Goal: Task Accomplishment & Management: Use online tool/utility

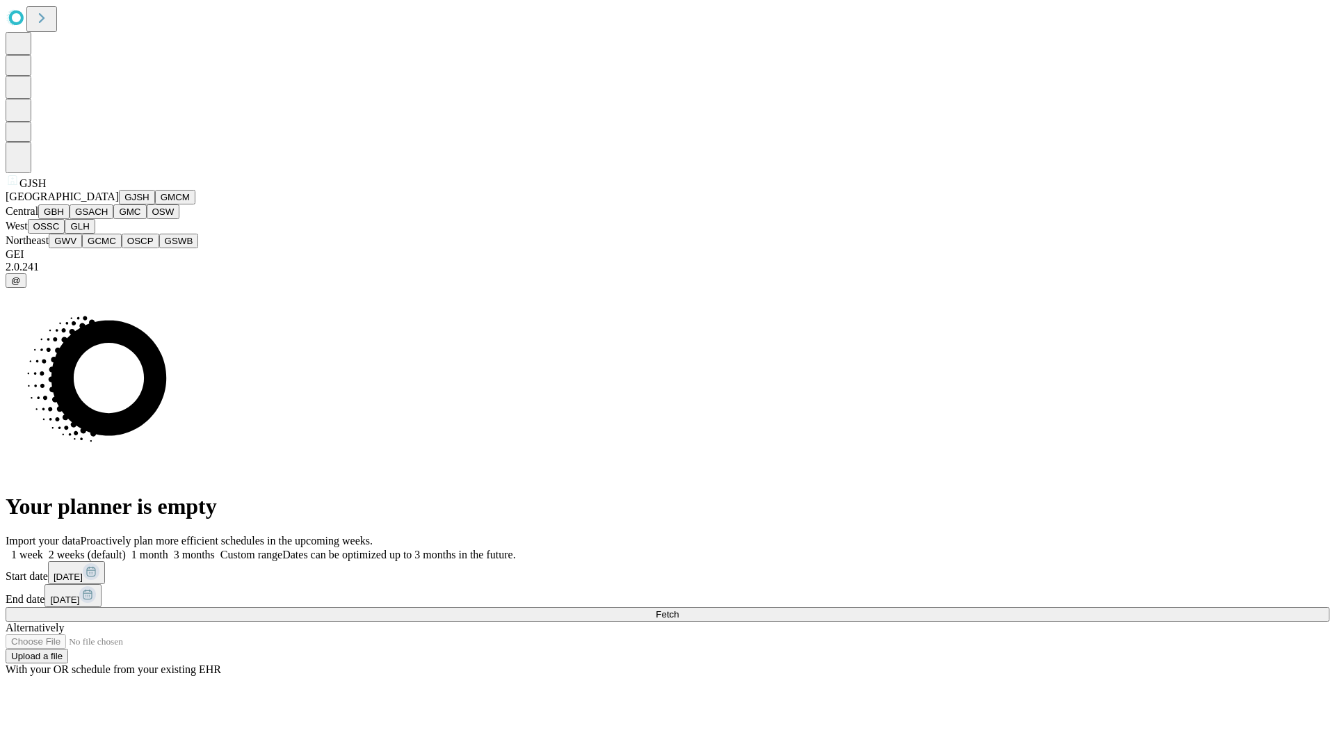
click at [119, 204] on button "GJSH" at bounding box center [137, 197] width 36 height 15
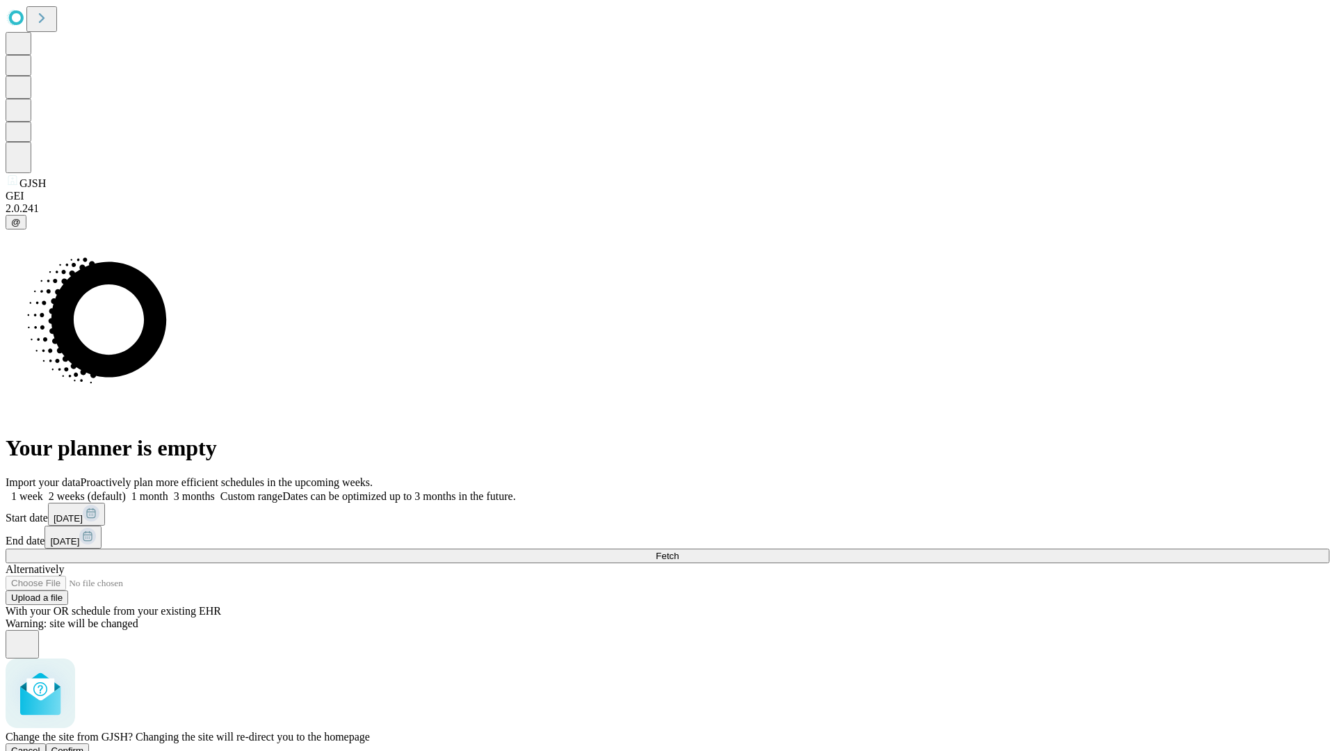
click at [84, 745] on span "Confirm" at bounding box center [67, 750] width 33 height 10
click at [126, 490] on label "2 weeks (default)" at bounding box center [84, 496] width 83 height 12
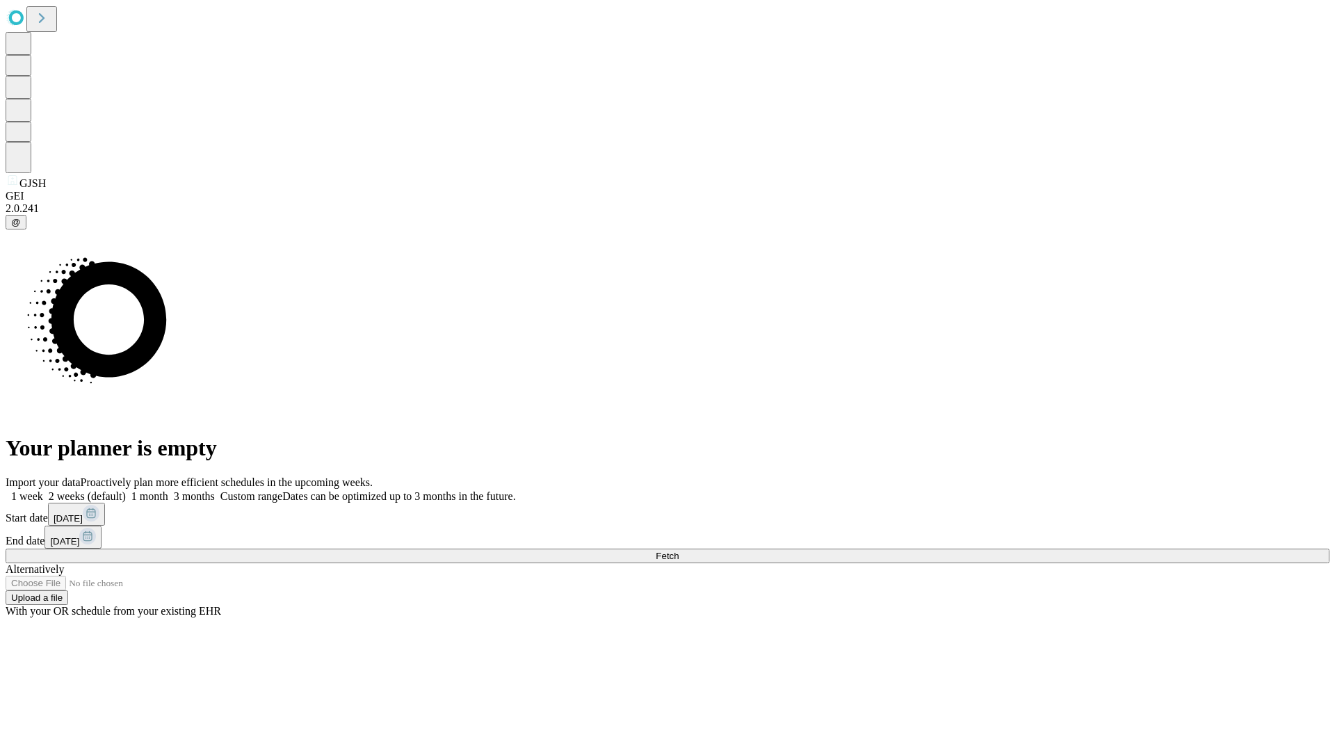
click at [678, 551] on span "Fetch" at bounding box center [667, 556] width 23 height 10
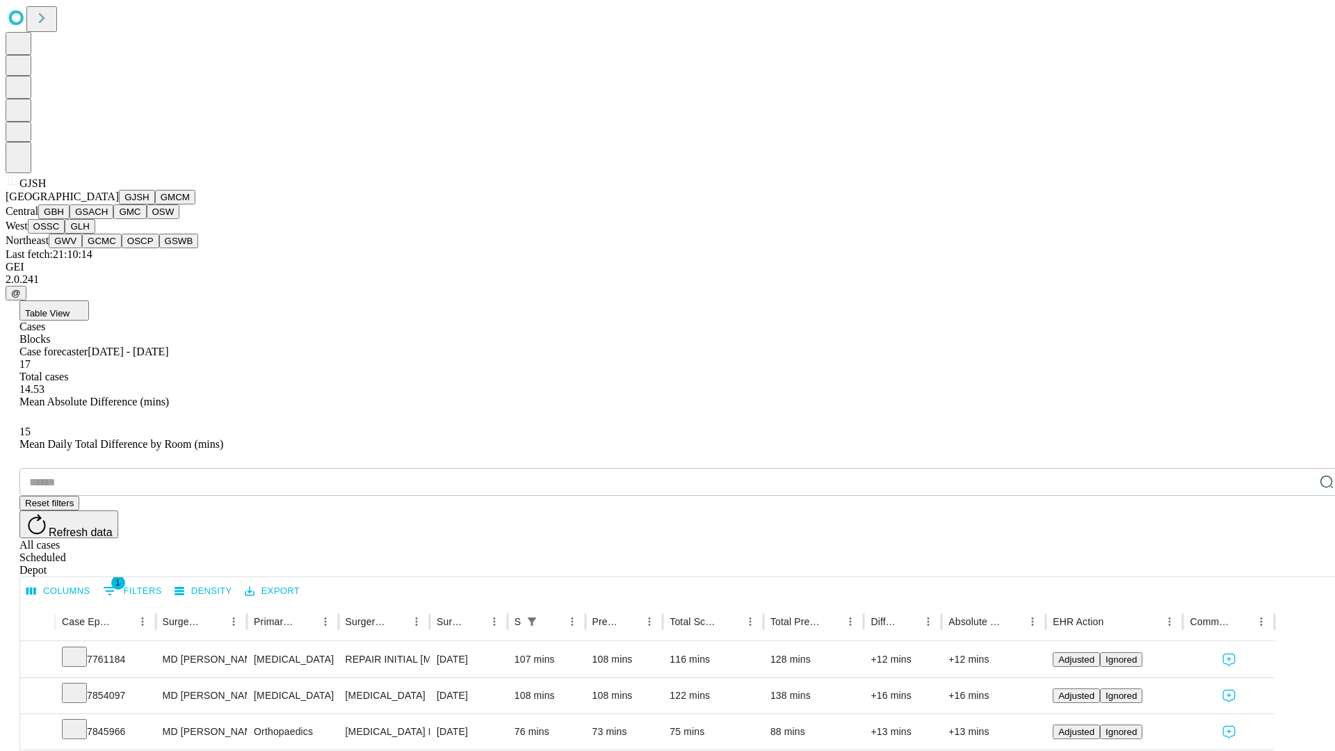
click at [155, 204] on button "GMCM" at bounding box center [175, 197] width 40 height 15
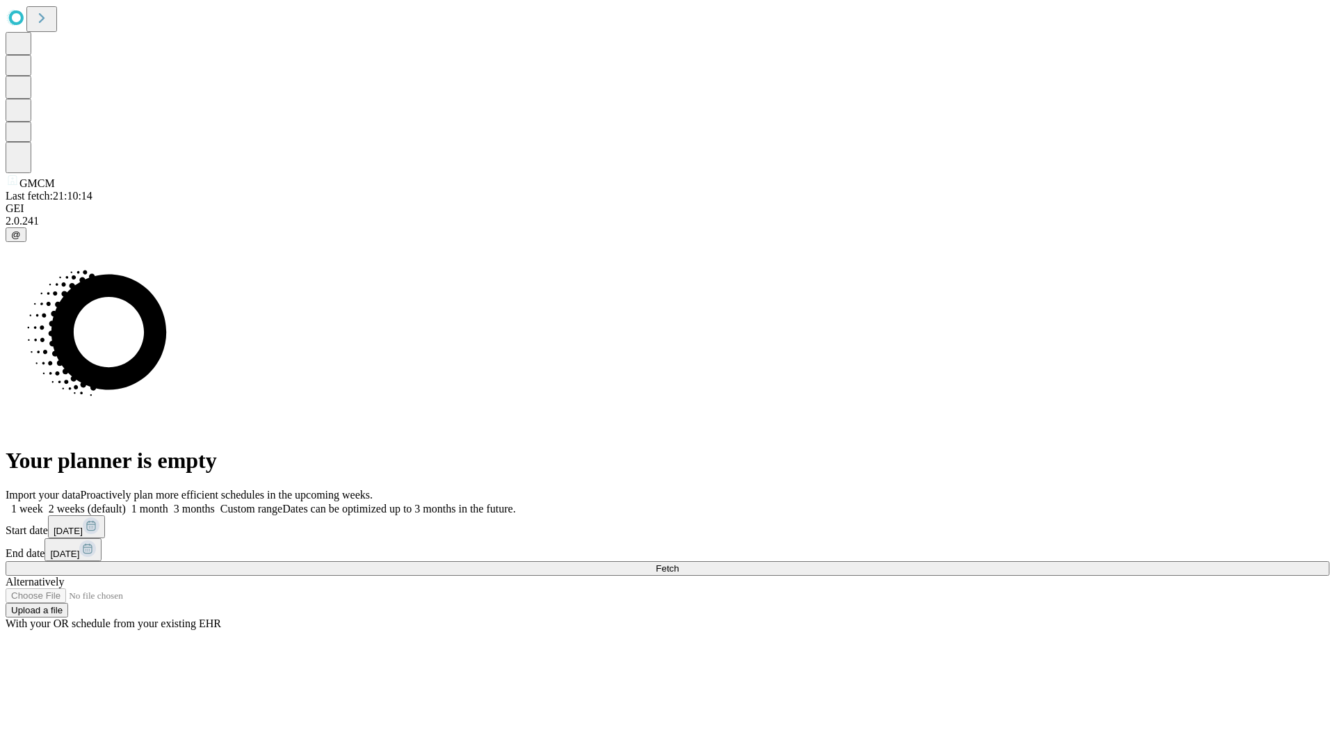
click at [126, 503] on label "2 weeks (default)" at bounding box center [84, 509] width 83 height 12
click at [678, 563] on span "Fetch" at bounding box center [667, 568] width 23 height 10
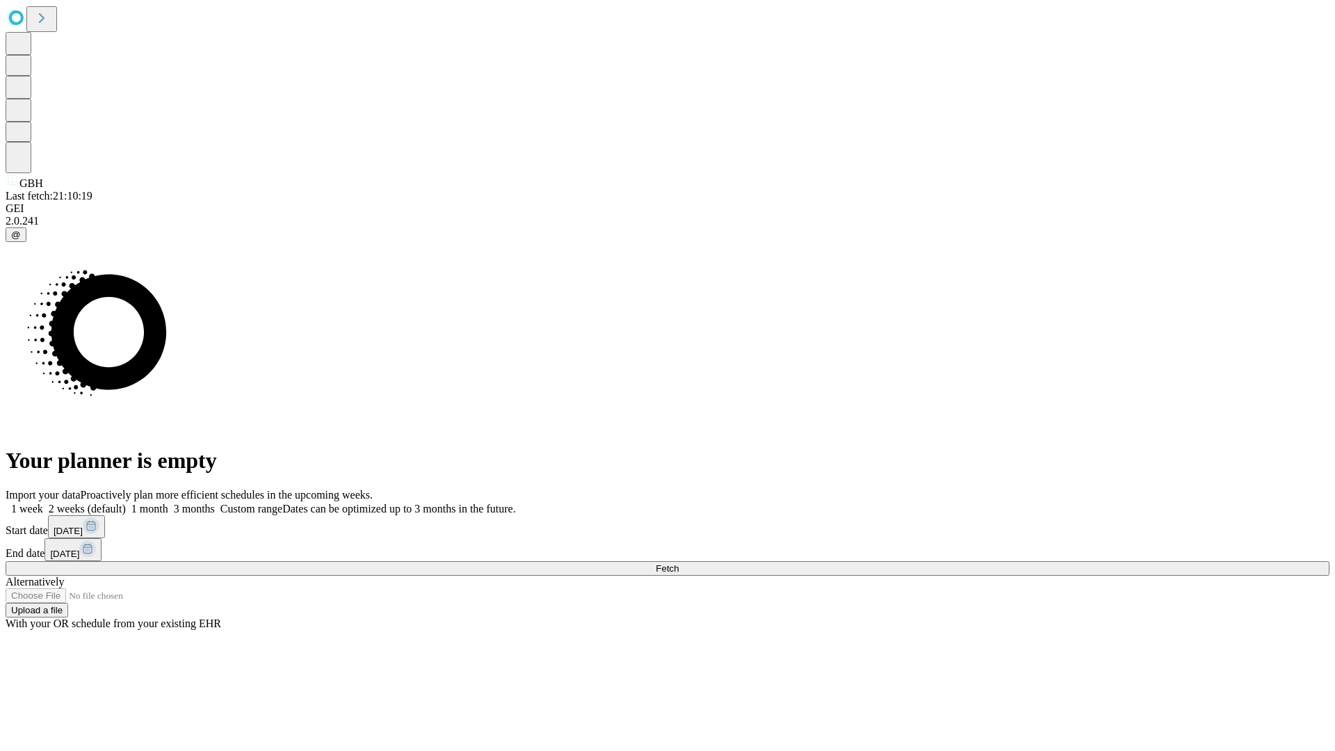
click at [678, 563] on span "Fetch" at bounding box center [667, 568] width 23 height 10
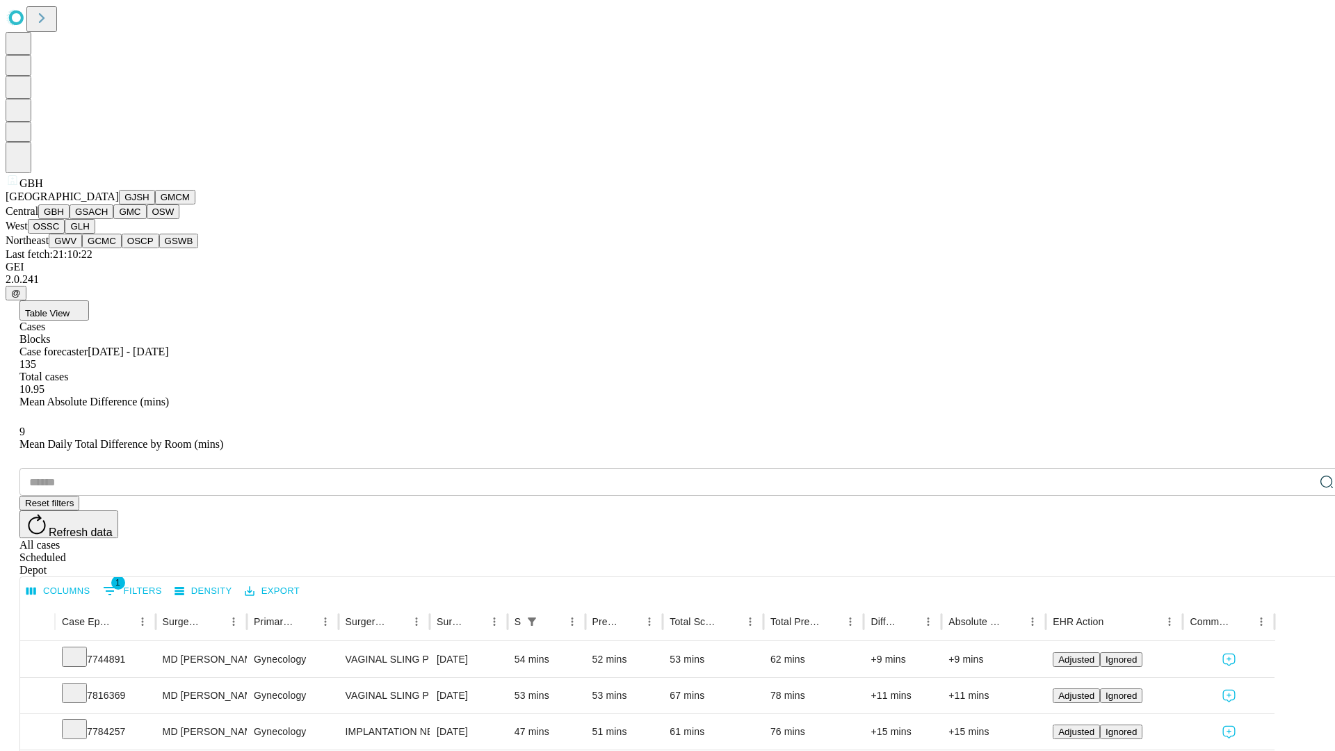
click at [108, 219] on button "GSACH" at bounding box center [92, 211] width 44 height 15
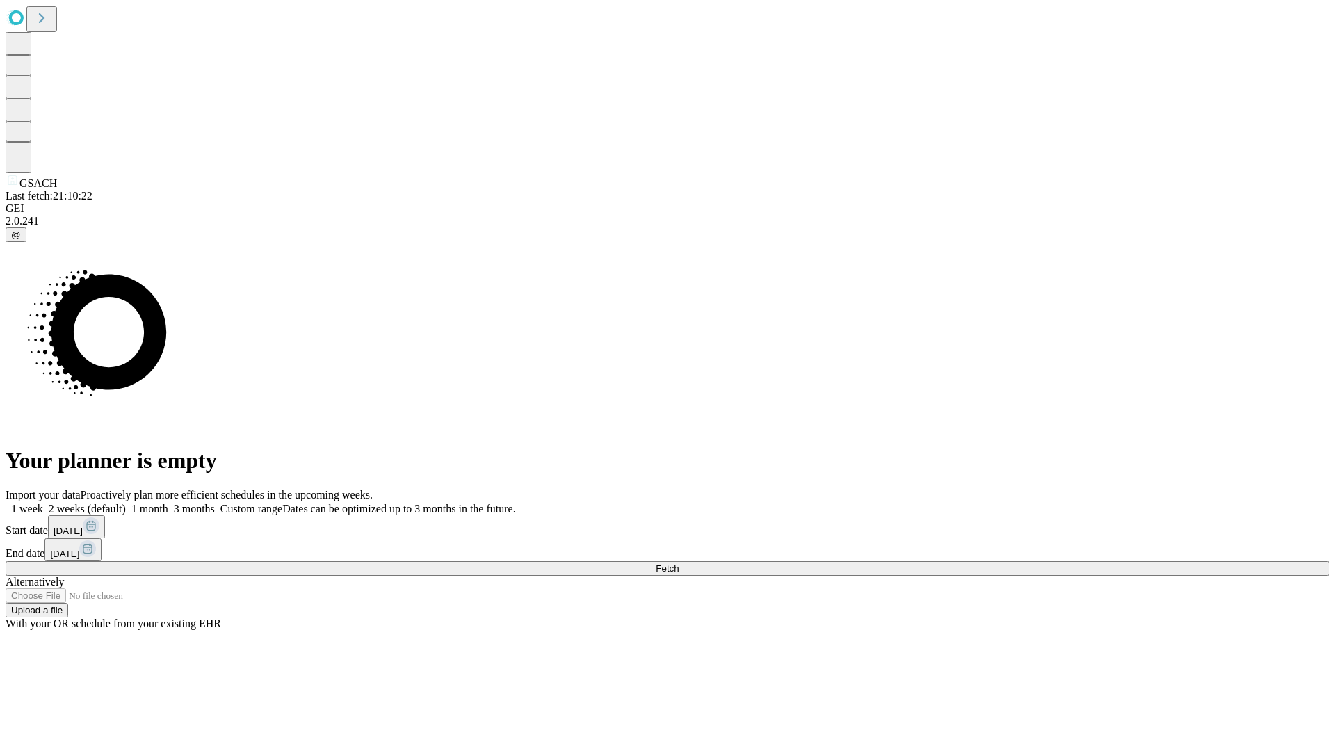
click at [126, 503] on label "2 weeks (default)" at bounding box center [84, 509] width 83 height 12
click at [678, 563] on span "Fetch" at bounding box center [667, 568] width 23 height 10
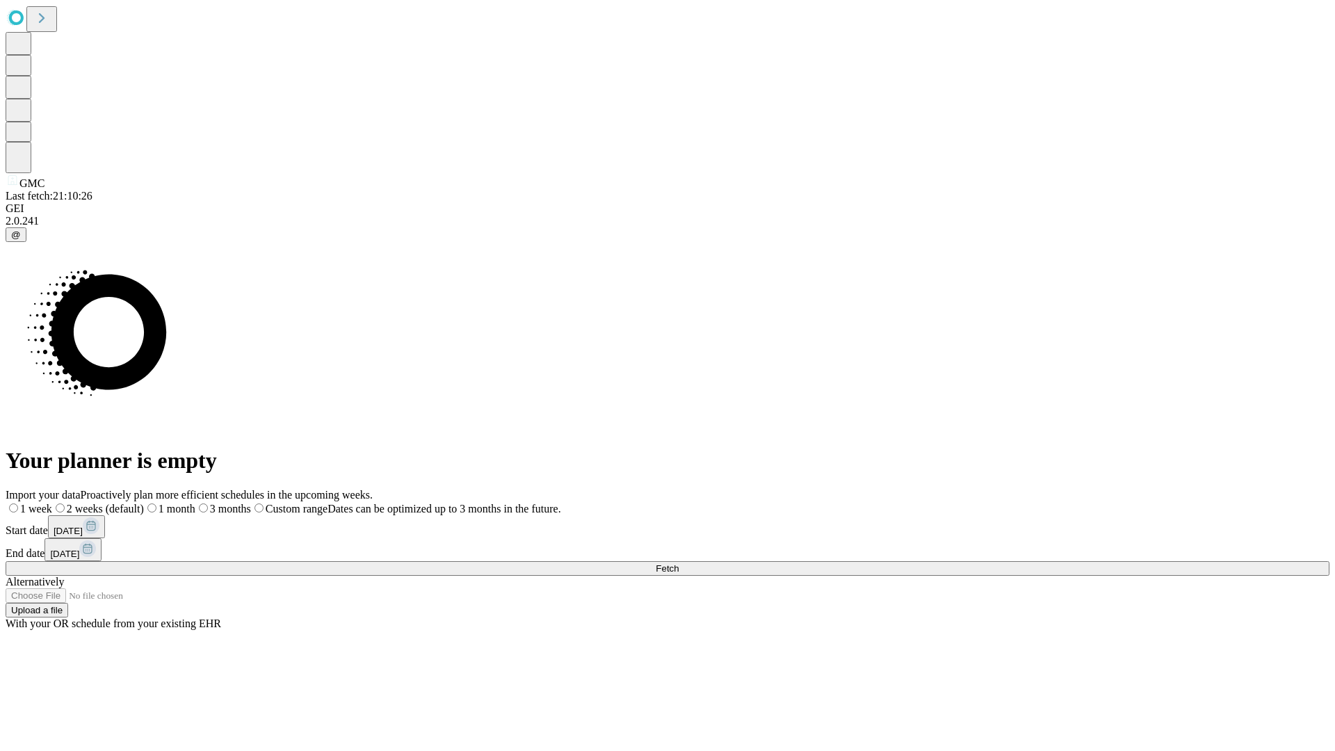
click at [144, 503] on label "2 weeks (default)" at bounding box center [98, 509] width 92 height 12
click at [678, 563] on span "Fetch" at bounding box center [667, 568] width 23 height 10
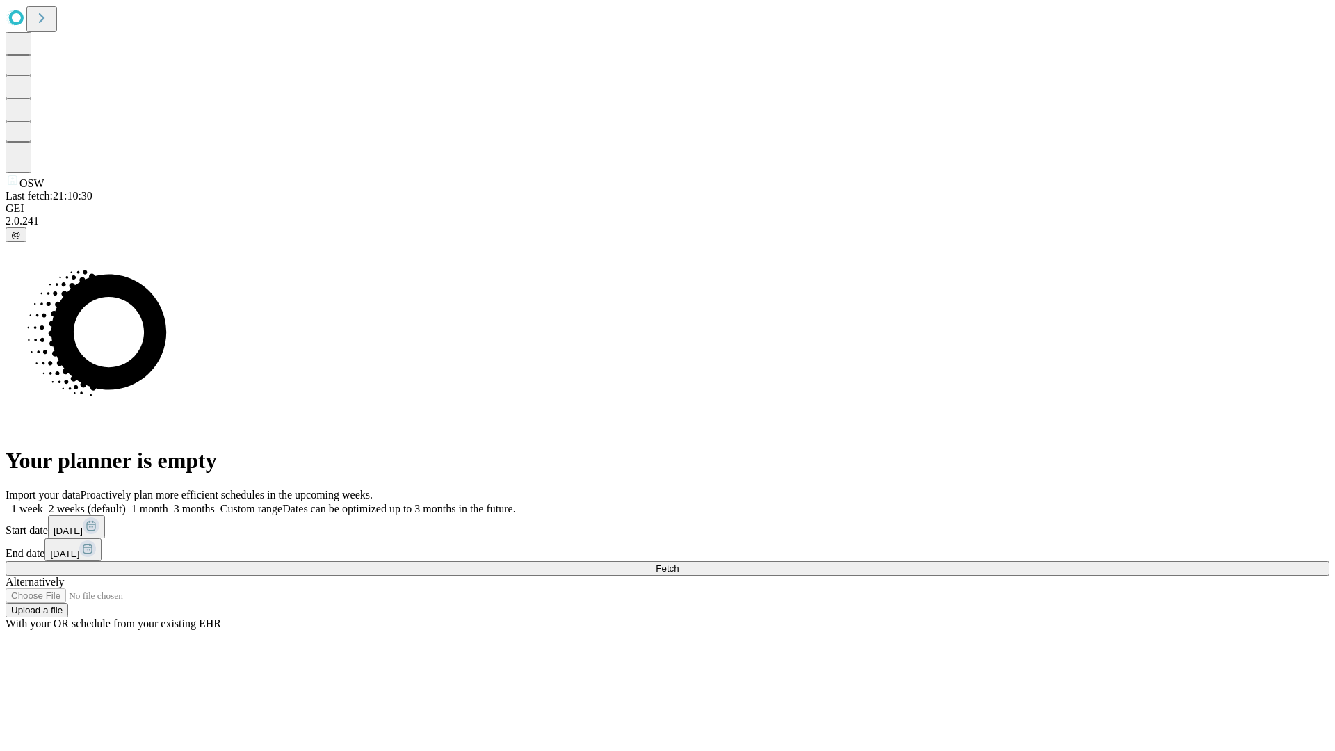
click at [126, 503] on label "2 weeks (default)" at bounding box center [84, 509] width 83 height 12
click at [678, 563] on span "Fetch" at bounding box center [667, 568] width 23 height 10
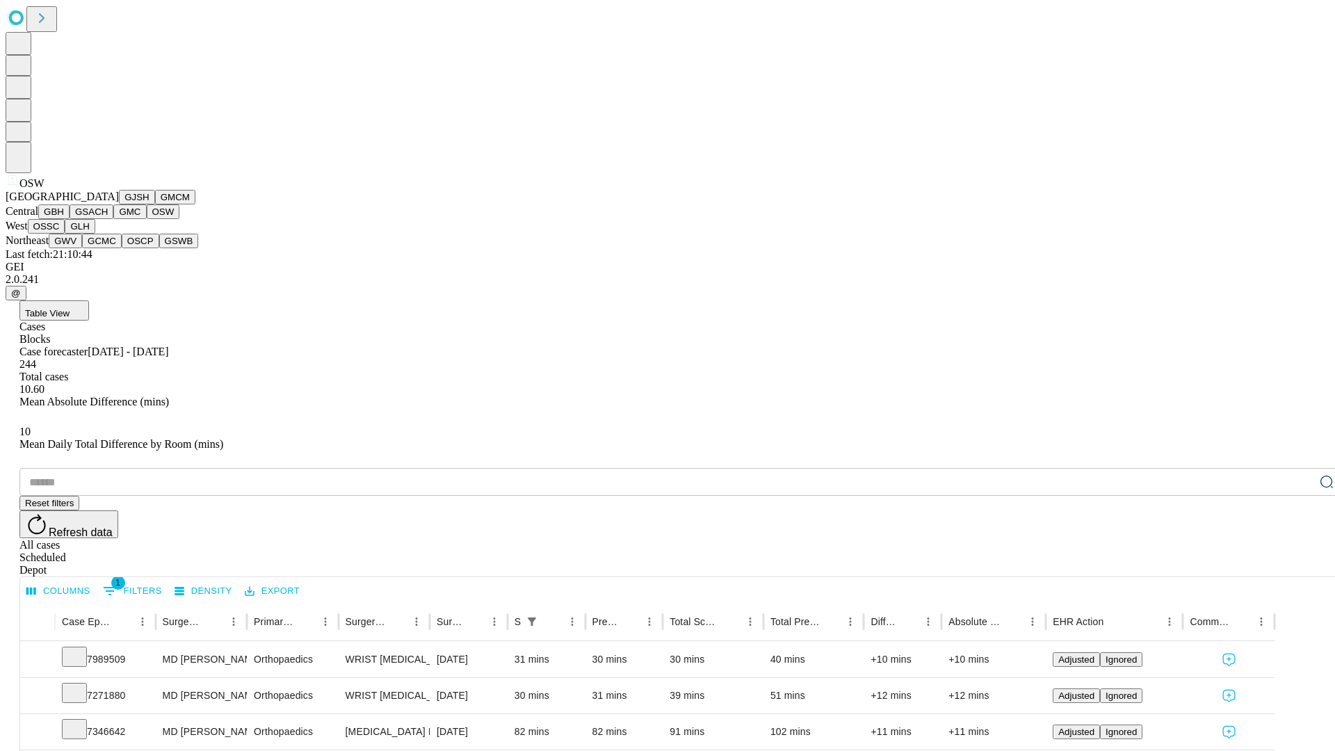
click at [65, 234] on button "OSSC" at bounding box center [47, 226] width 38 height 15
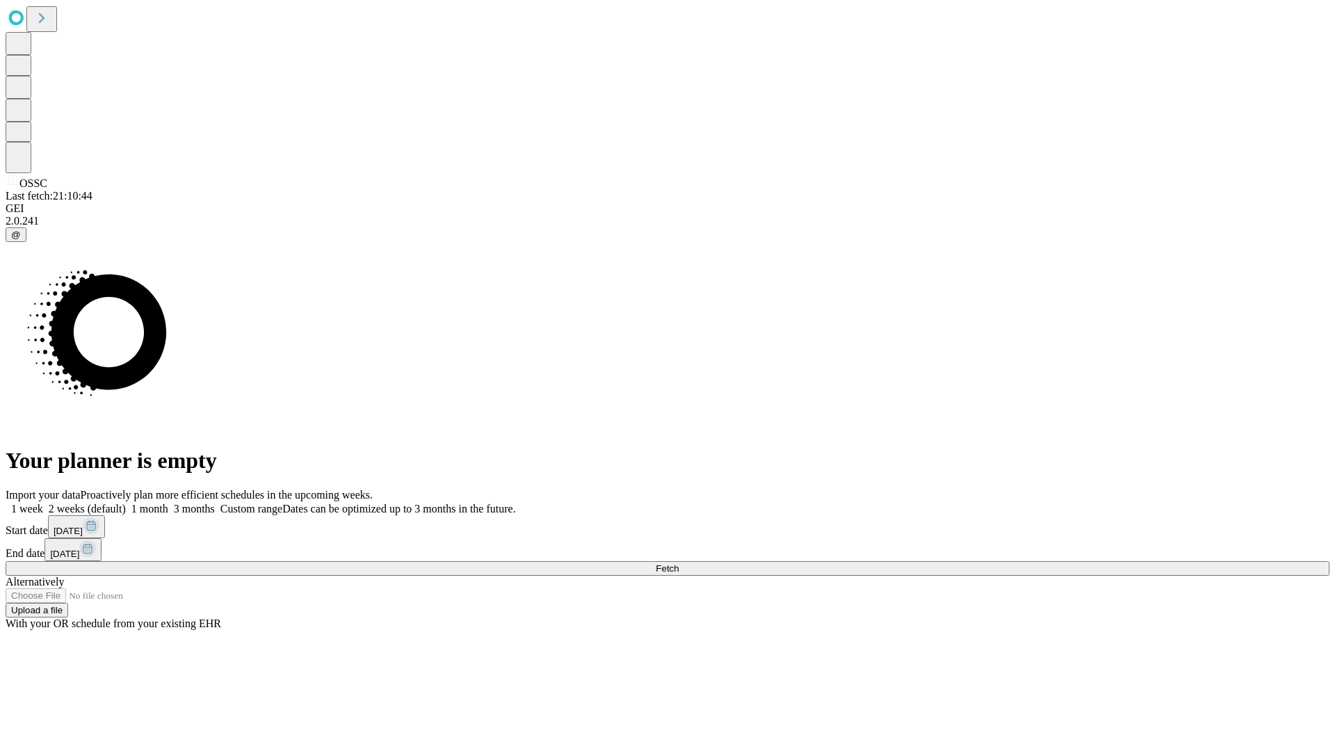
click at [126, 503] on label "2 weeks (default)" at bounding box center [84, 509] width 83 height 12
click at [678, 563] on span "Fetch" at bounding box center [667, 568] width 23 height 10
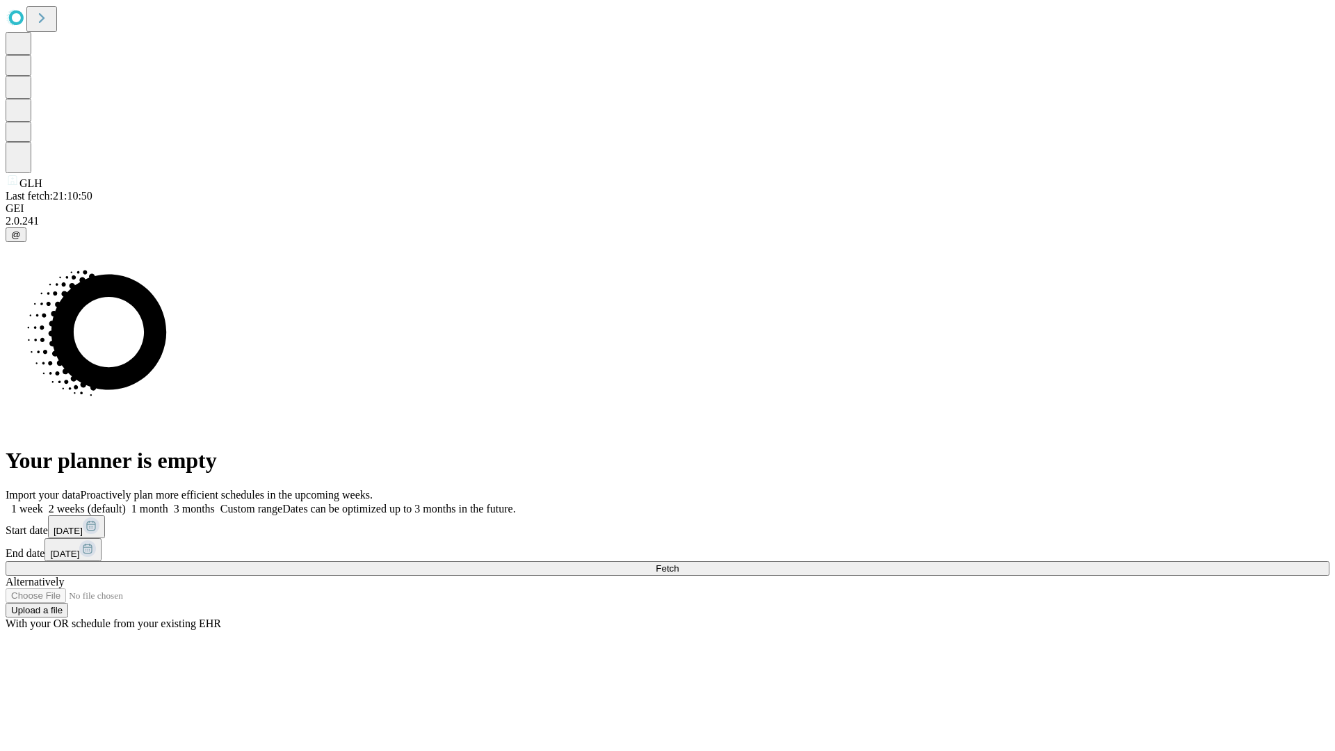
click at [678, 563] on span "Fetch" at bounding box center [667, 568] width 23 height 10
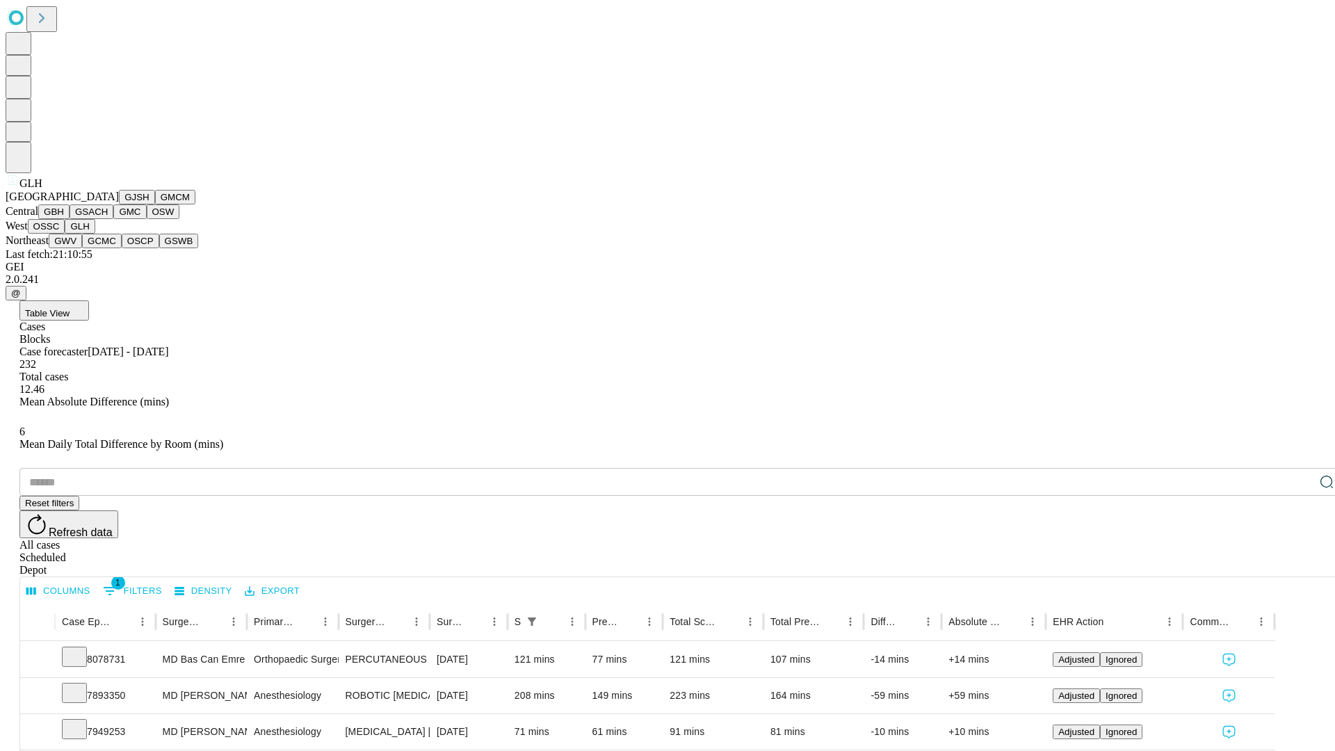
click at [82, 248] on button "GWV" at bounding box center [65, 241] width 33 height 15
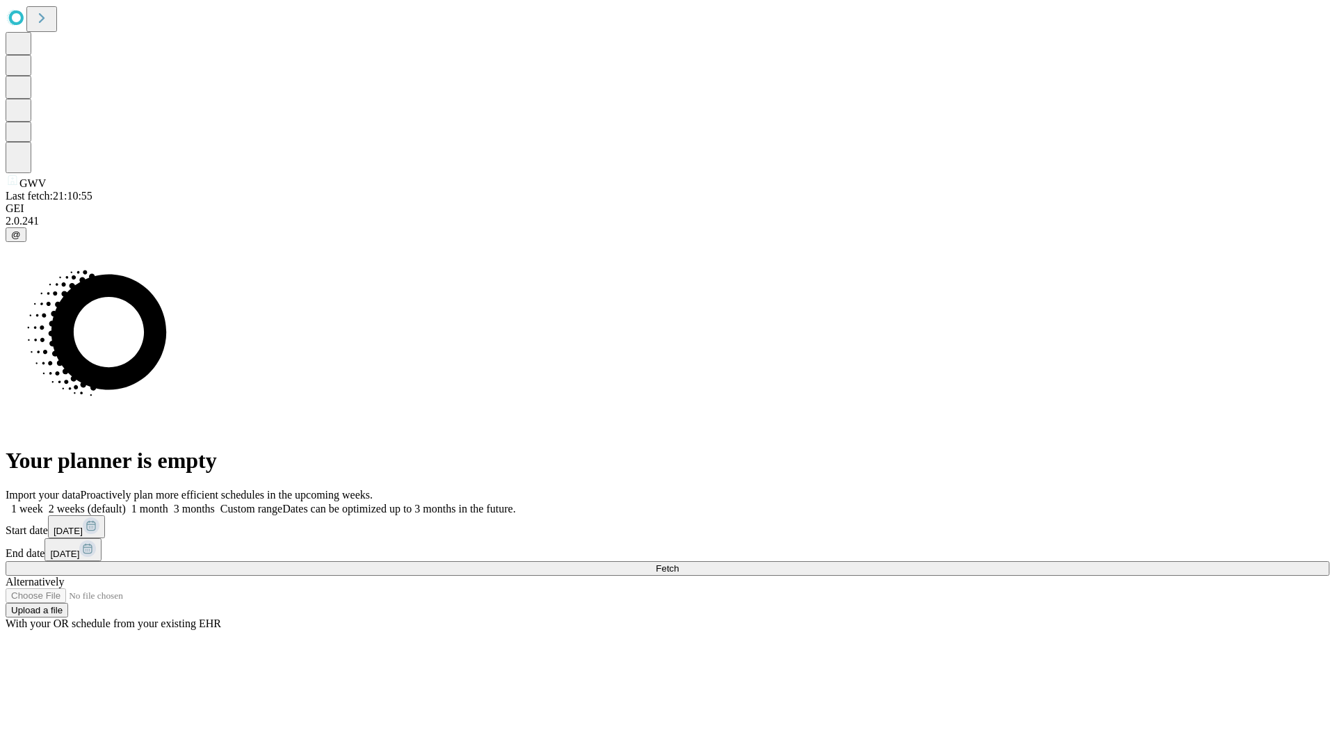
click at [126, 503] on label "2 weeks (default)" at bounding box center [84, 509] width 83 height 12
click at [678, 563] on span "Fetch" at bounding box center [667, 568] width 23 height 10
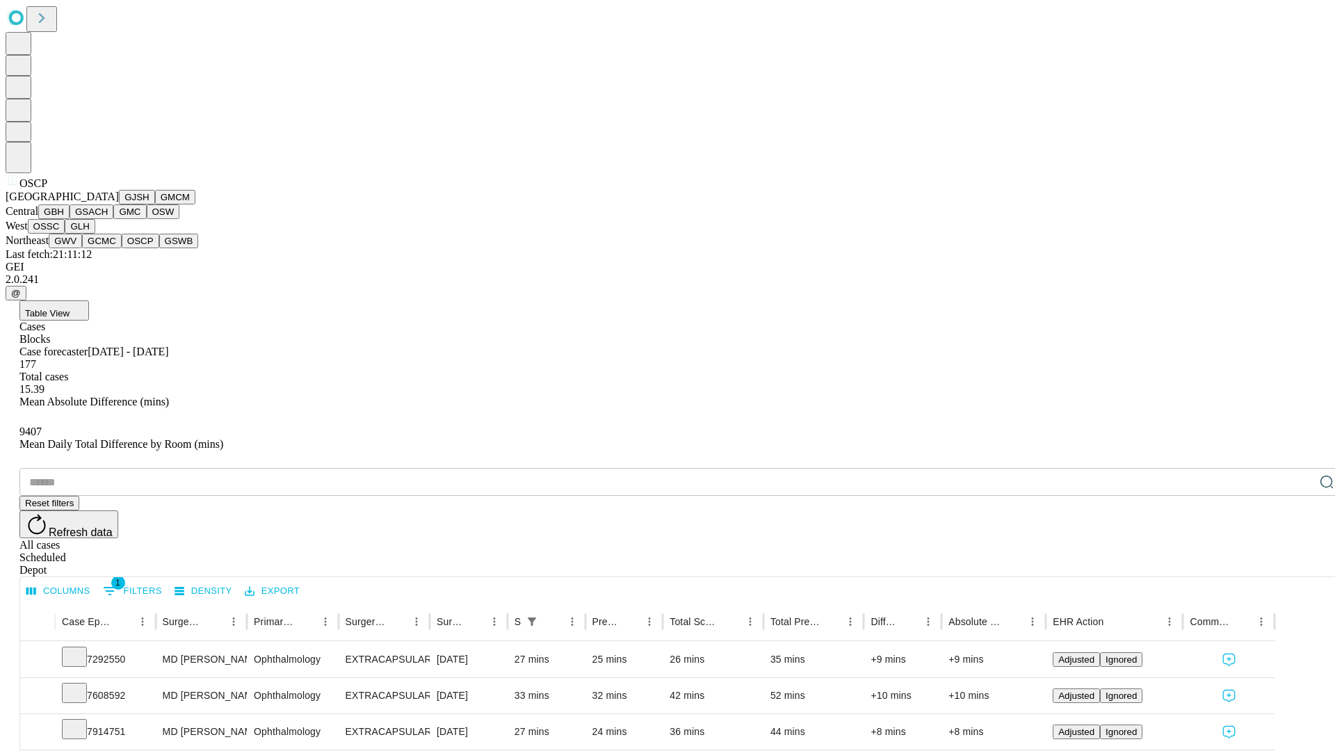
click at [159, 248] on button "GSWB" at bounding box center [179, 241] width 40 height 15
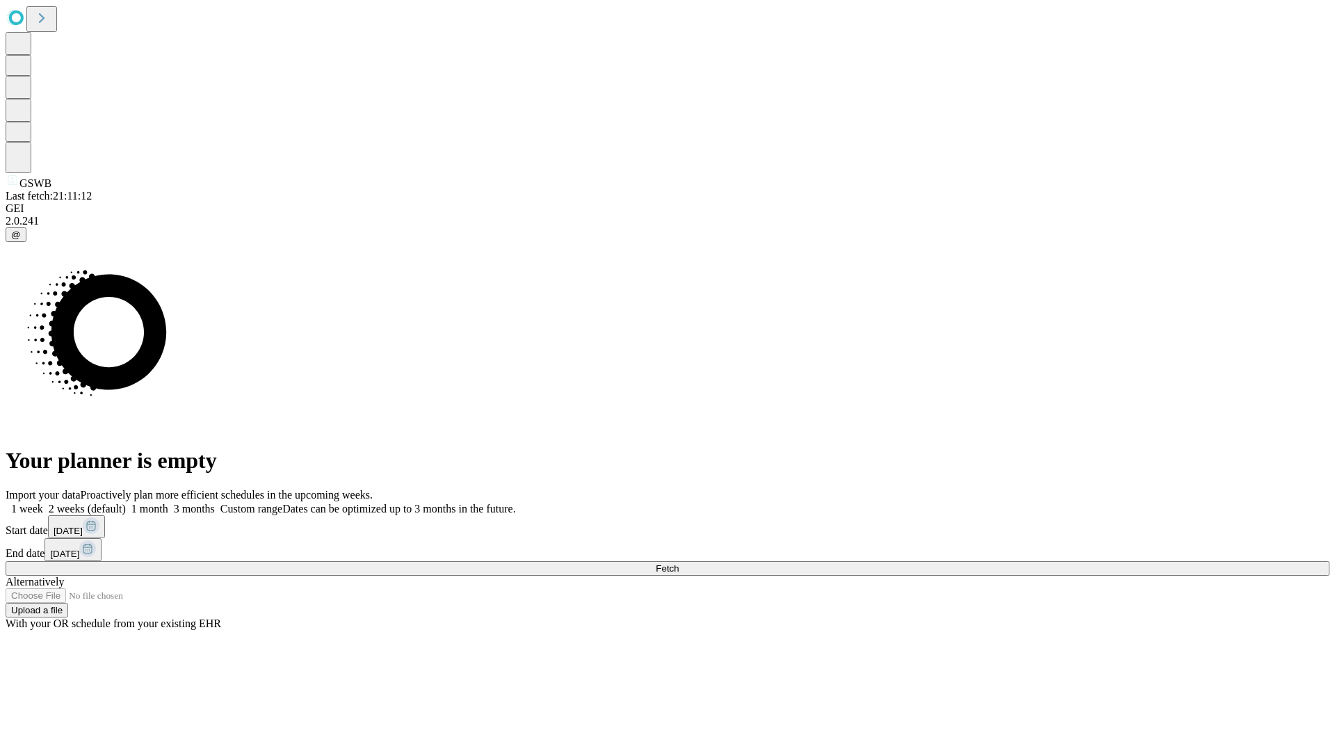
click at [126, 503] on label "2 weeks (default)" at bounding box center [84, 509] width 83 height 12
click at [678, 563] on span "Fetch" at bounding box center [667, 568] width 23 height 10
